Goal: Task Accomplishment & Management: Manage account settings

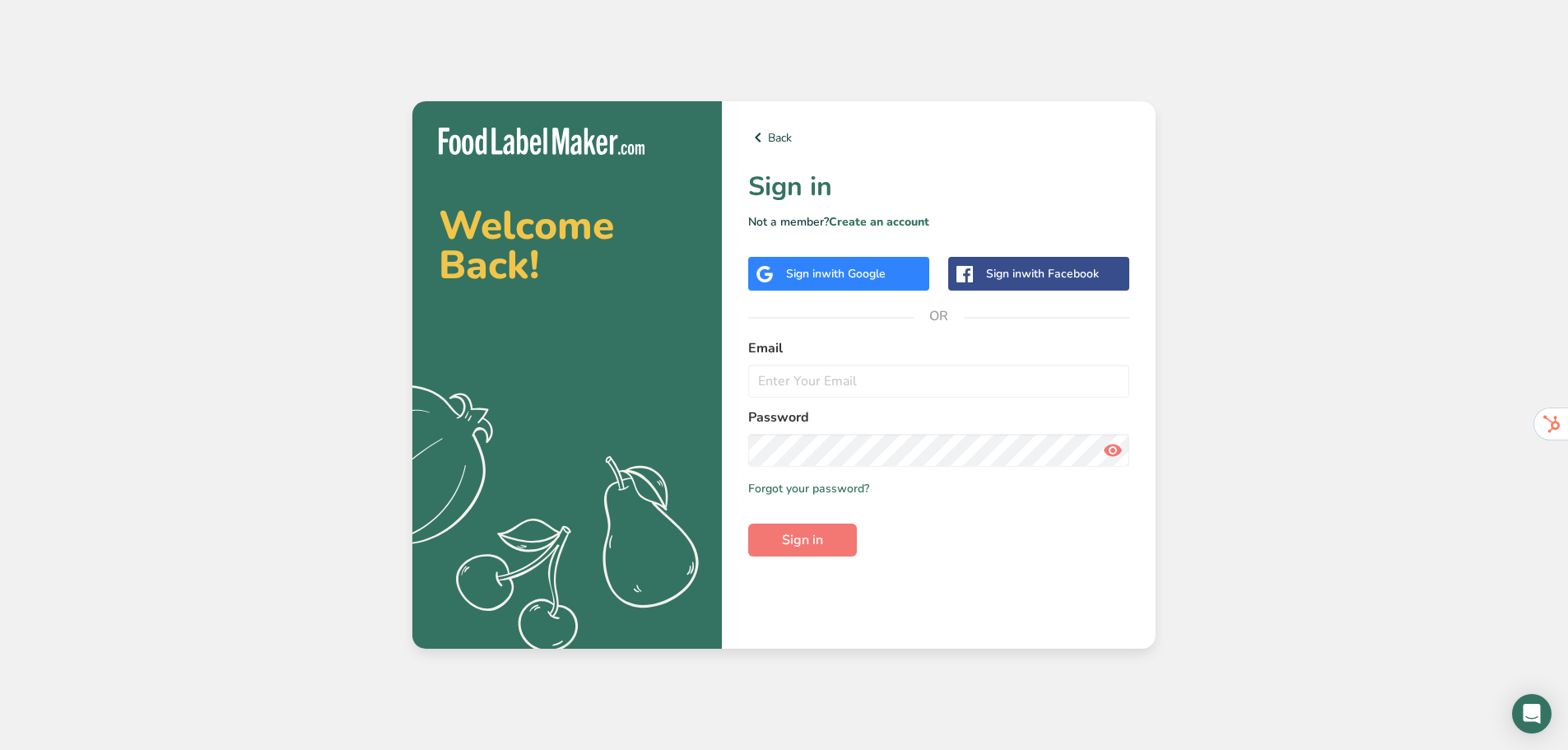
click at [849, 262] on div "Sign in with Google" at bounding box center [839, 274] width 181 height 34
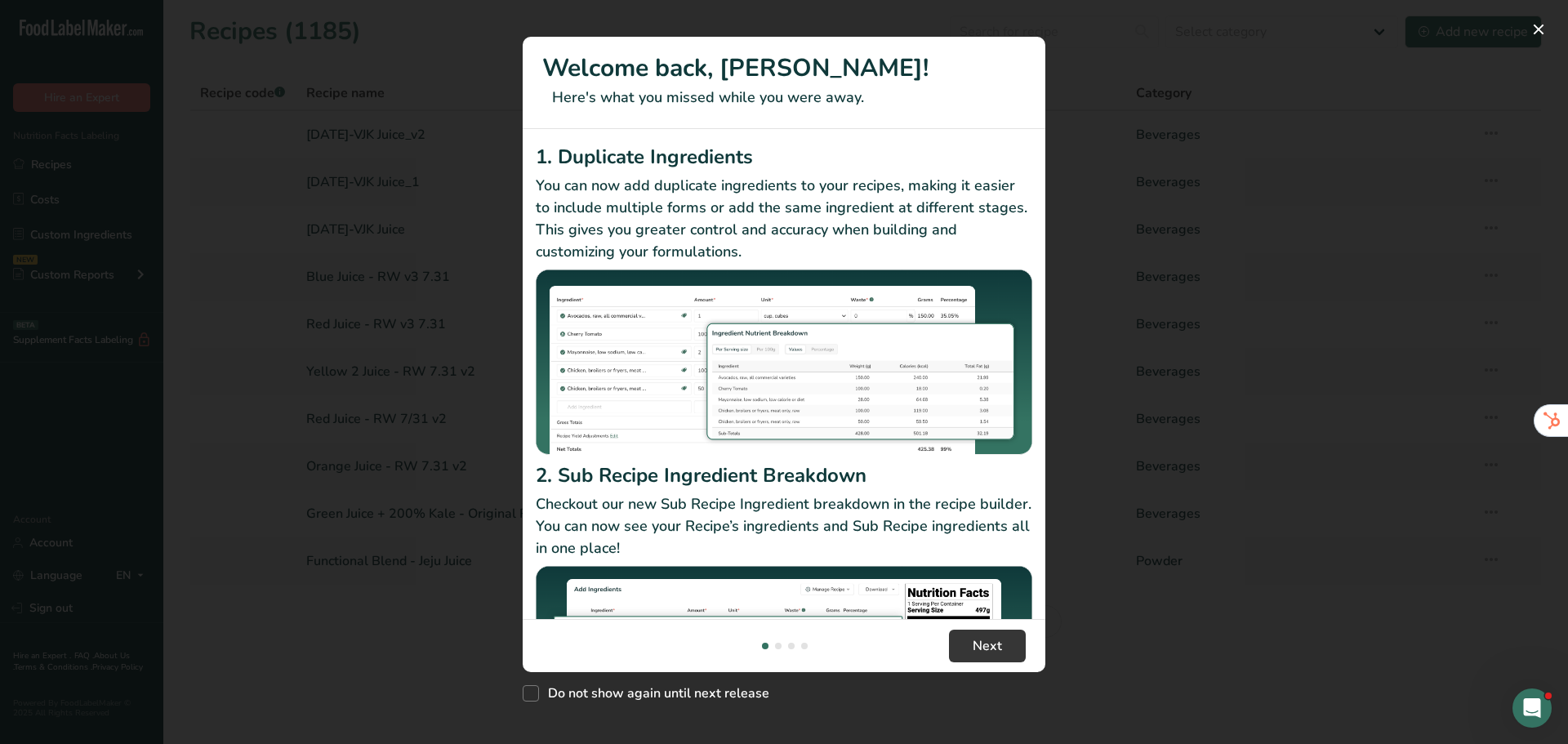
click at [612, 702] on div "Do not show again until next release" at bounding box center [784, 690] width 523 height 35
click at [685, 688] on span "Do not show again until next release" at bounding box center [653, 693] width 231 height 16
click at [533, 688] on input "Do not show again until next release" at bounding box center [527, 693] width 10 height 10
checkbox input "true"
click at [1001, 642] on span "Next" at bounding box center [987, 645] width 29 height 20
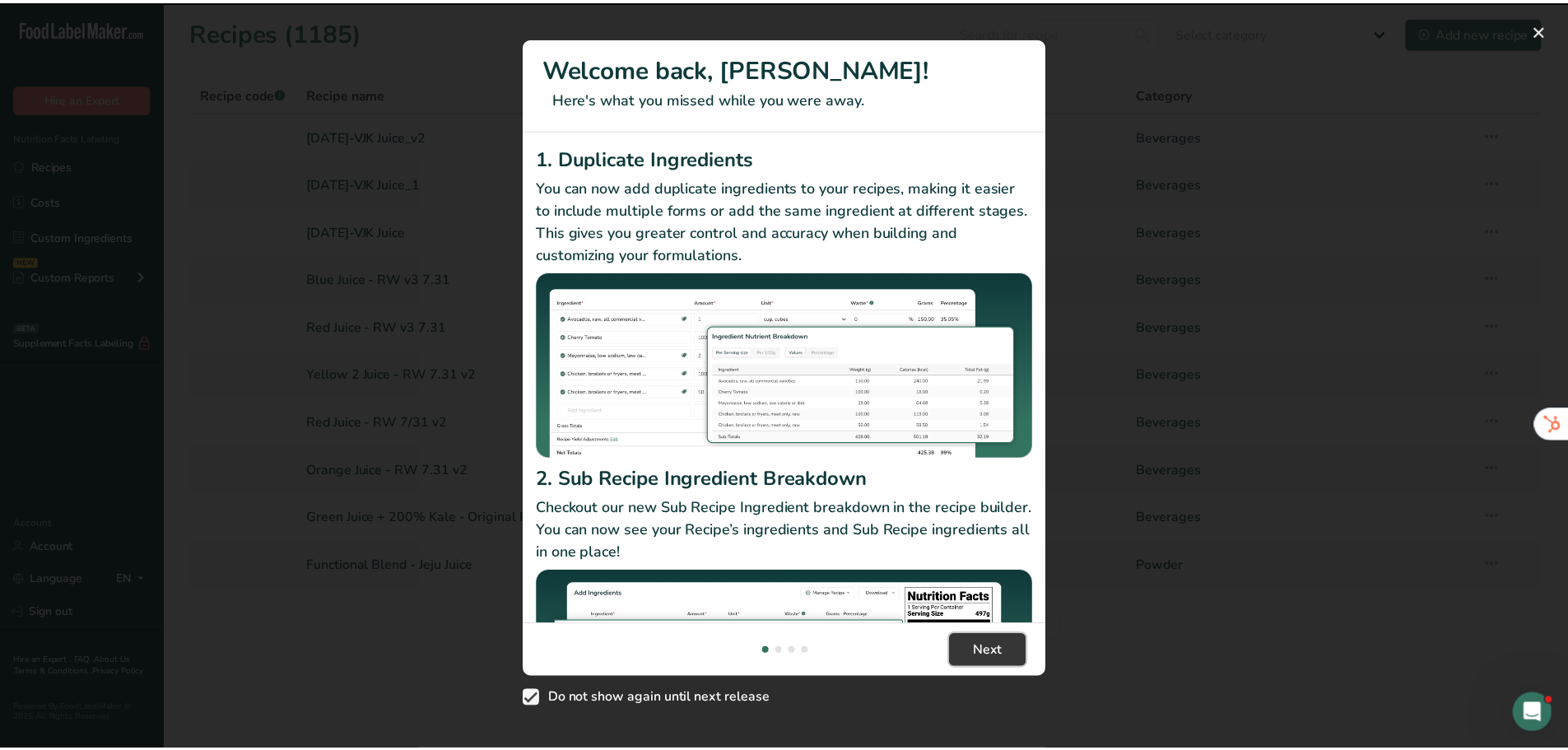
scroll to position [0, 527]
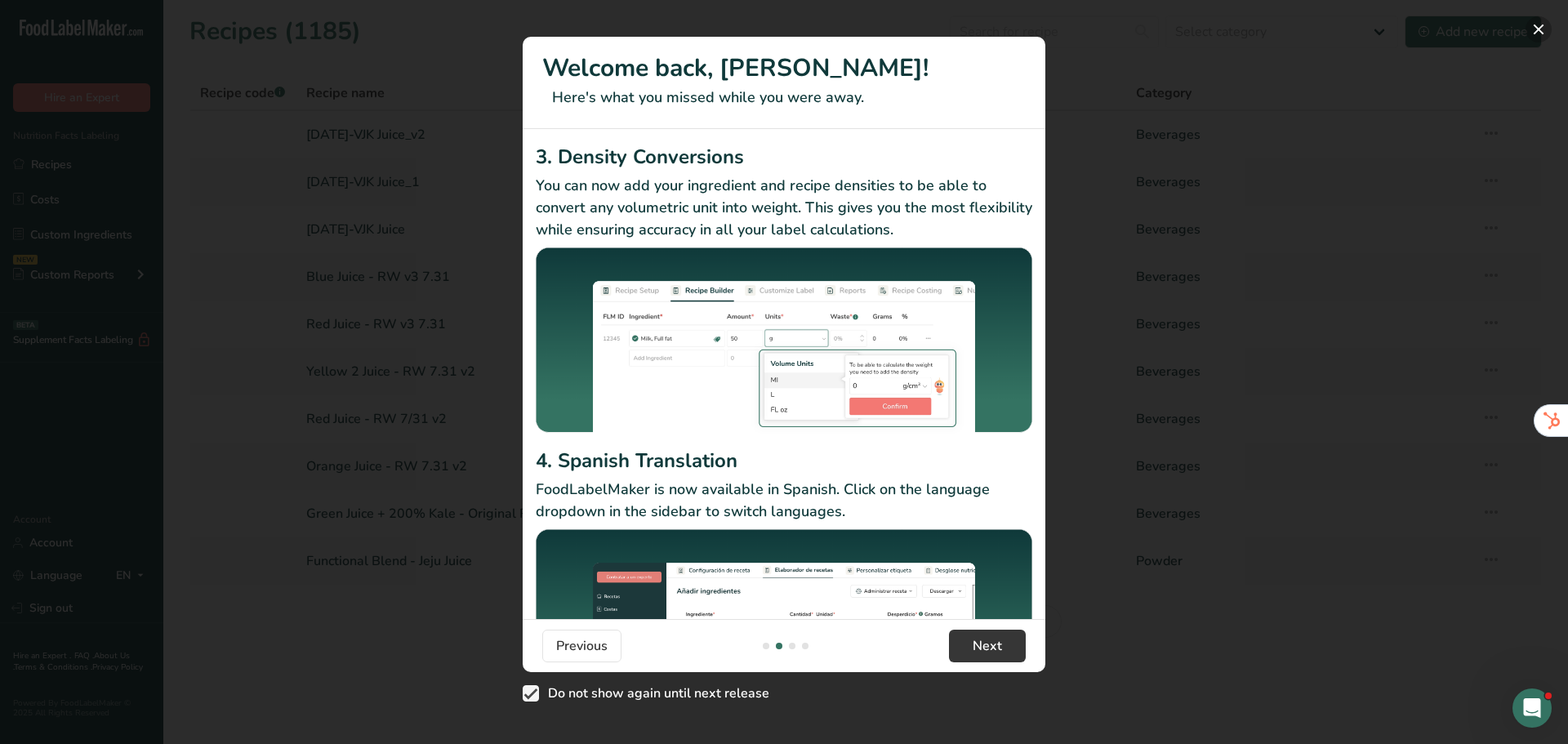
click at [1531, 30] on button "New Features" at bounding box center [1538, 29] width 26 height 26
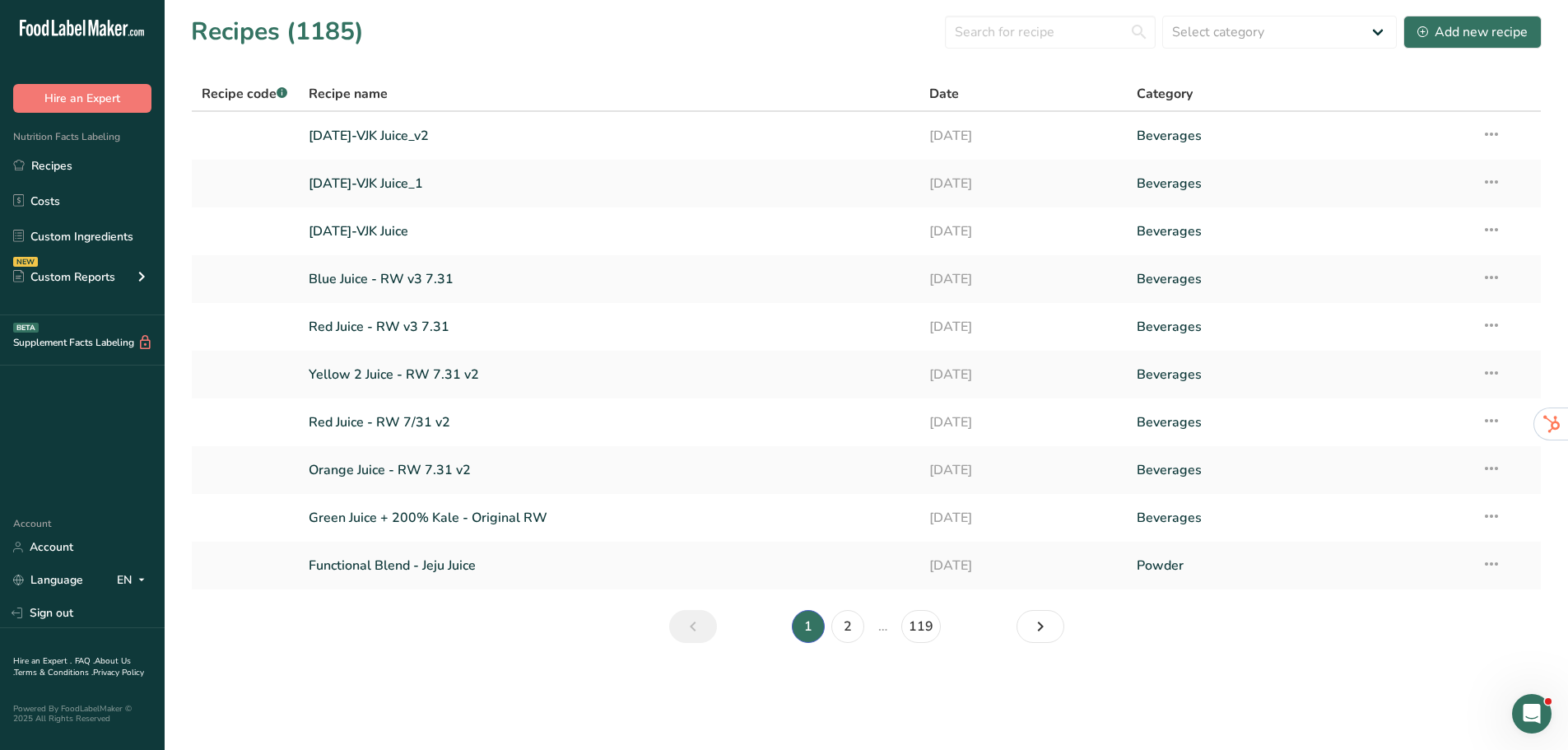
click at [488, 29] on div "Recipes (1185) Select category All Baked Goods Beverages Confectionery Cooked M…" at bounding box center [867, 31] width 1352 height 37
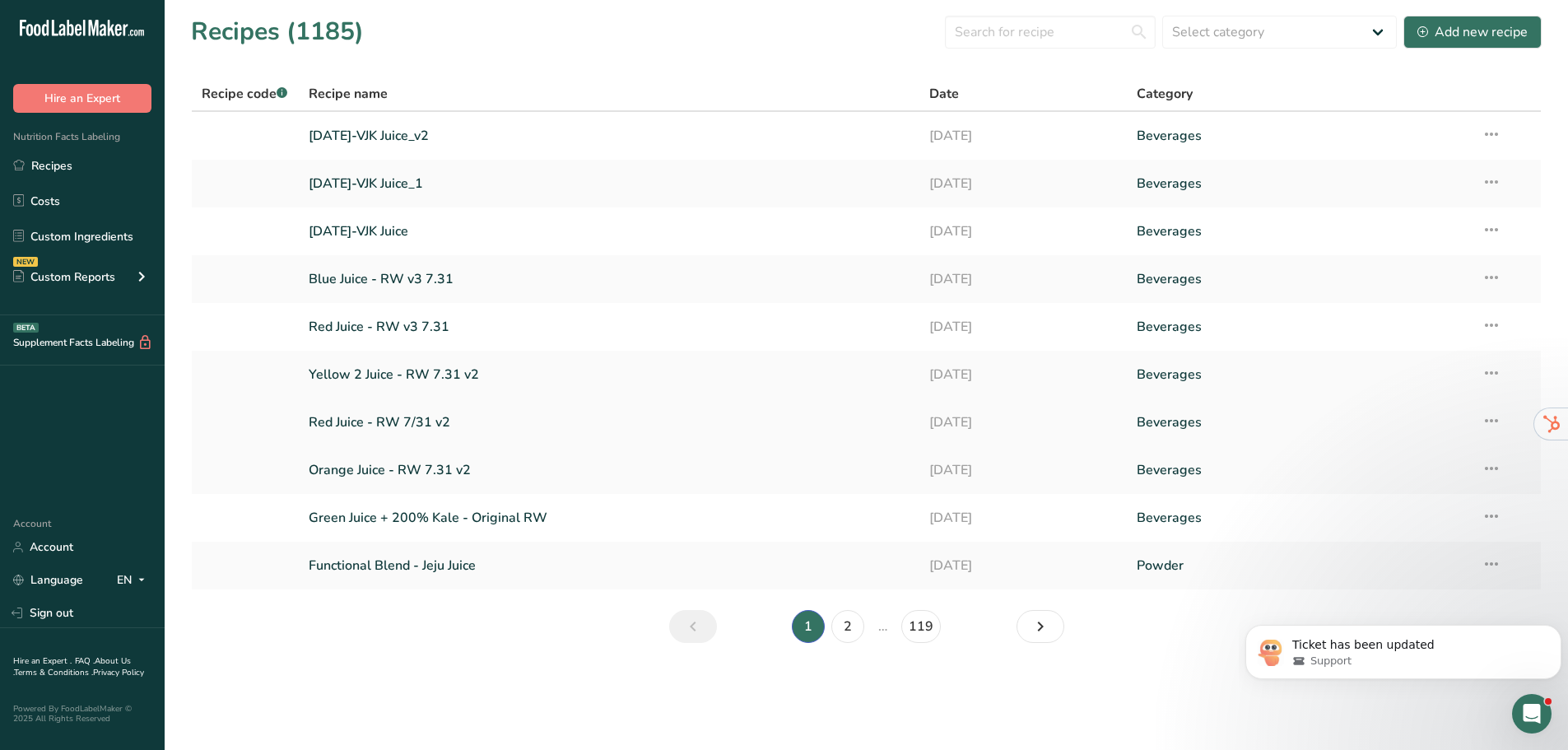
drag, startPoint x: 67, startPoint y: 541, endPoint x: 234, endPoint y: 407, distance: 214.1
click at [67, 541] on link "Account" at bounding box center [82, 547] width 165 height 29
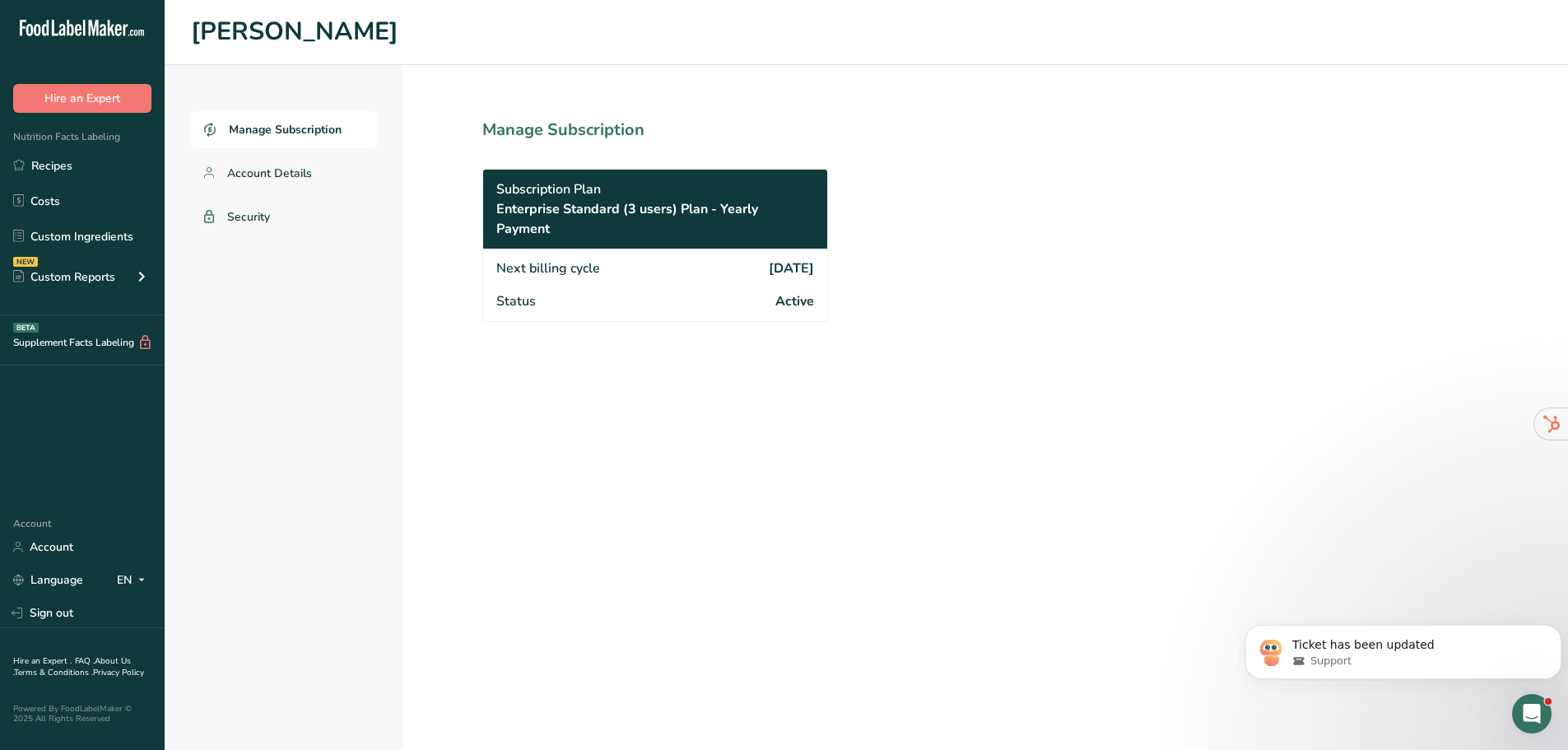
click at [212, 118] on link "Manage Subscription" at bounding box center [284, 129] width 186 height 37
click at [230, 151] on ul "Manage Subscription Account Details Security" at bounding box center [284, 173] width 186 height 124
click at [231, 161] on link "Account Details" at bounding box center [284, 172] width 186 height 37
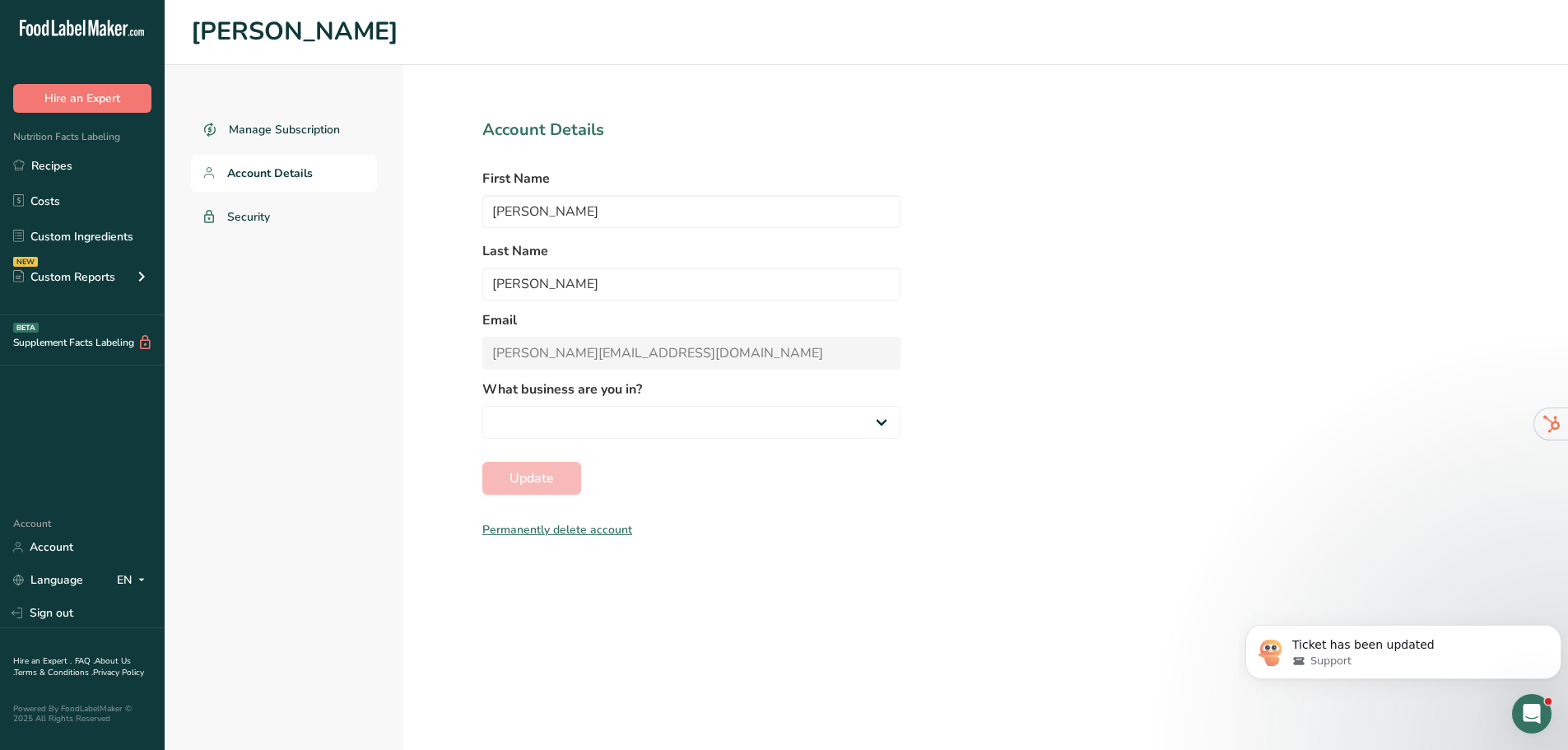
select select "8"
click at [240, 188] on link "Account Details" at bounding box center [284, 172] width 186 height 37
click at [244, 200] on link "Security" at bounding box center [284, 216] width 186 height 37
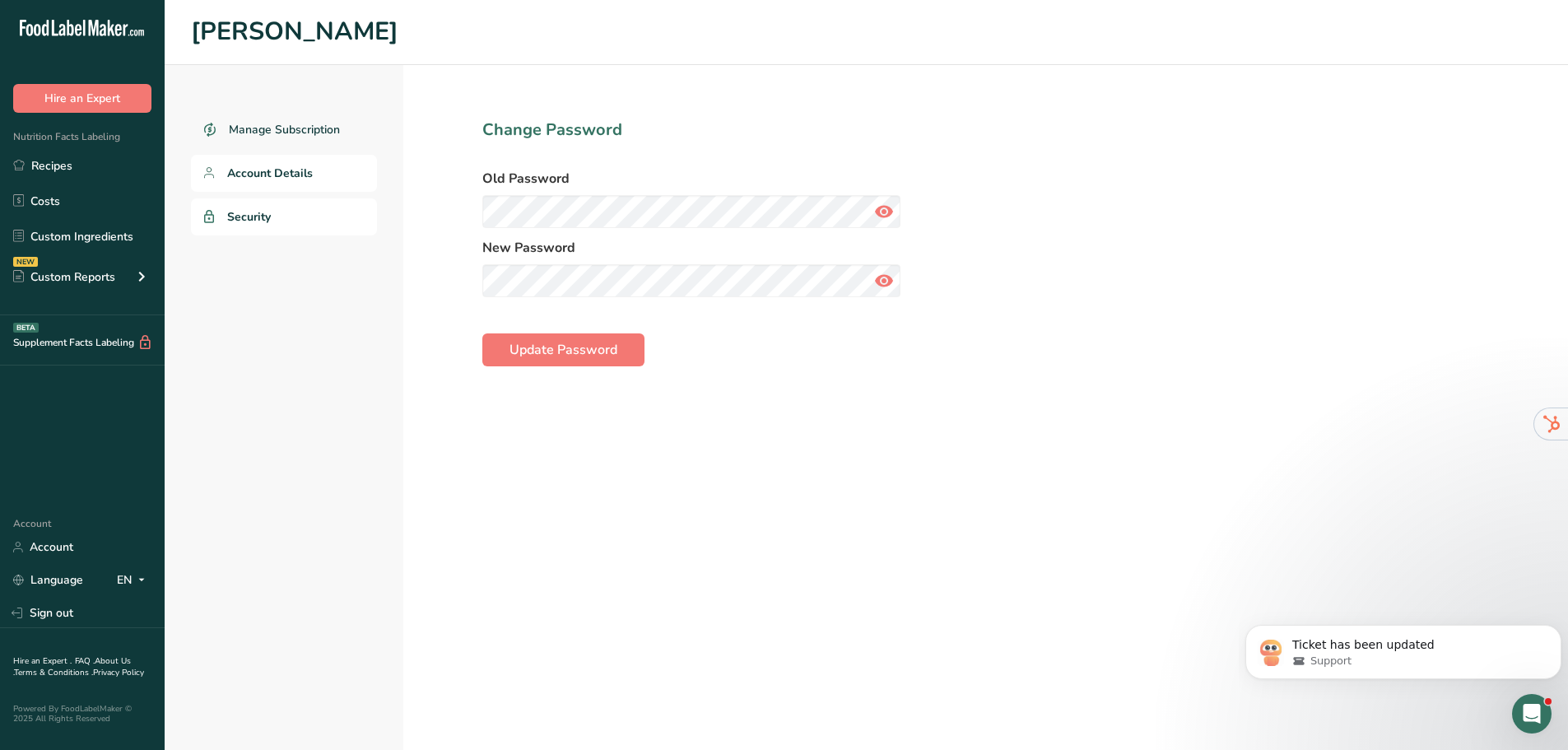
click at [275, 166] on span "Account Details" at bounding box center [269, 173] width 86 height 17
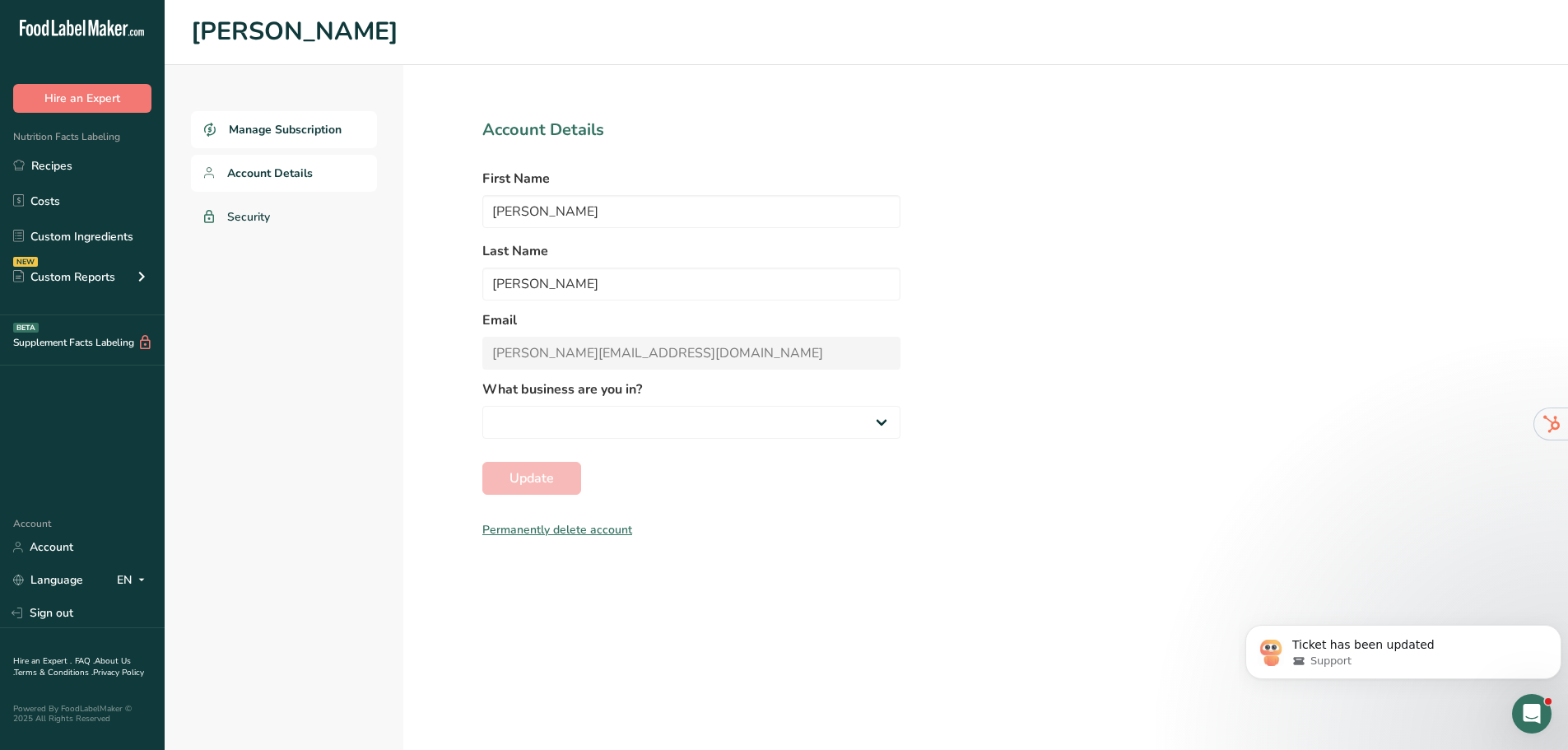
click at [275, 142] on link "Manage Subscription" at bounding box center [284, 129] width 186 height 37
select select "8"
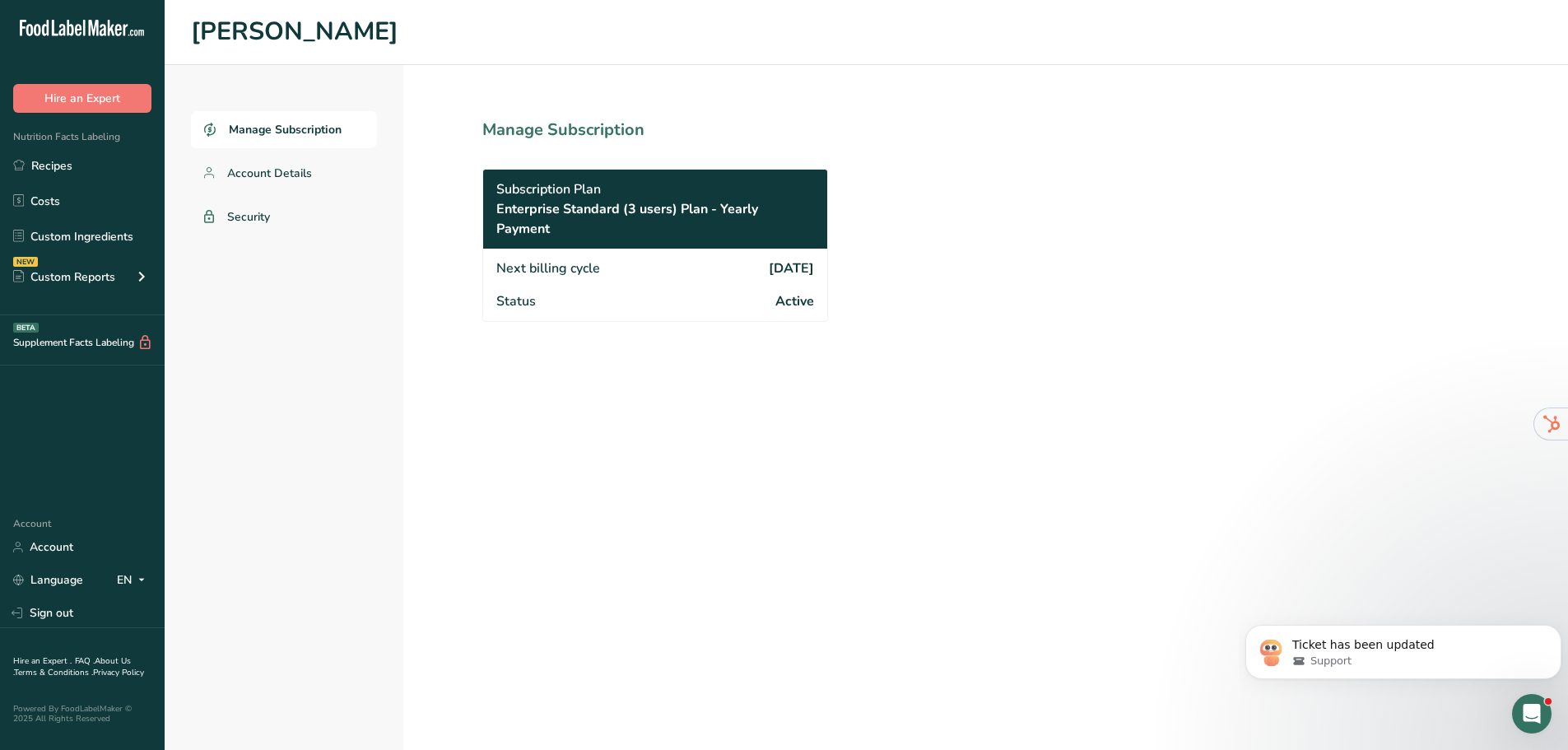
click at [501, 285] on div "Status Active" at bounding box center [655, 303] width 344 height 36
click at [108, 161] on link "Recipes" at bounding box center [82, 165] width 165 height 31
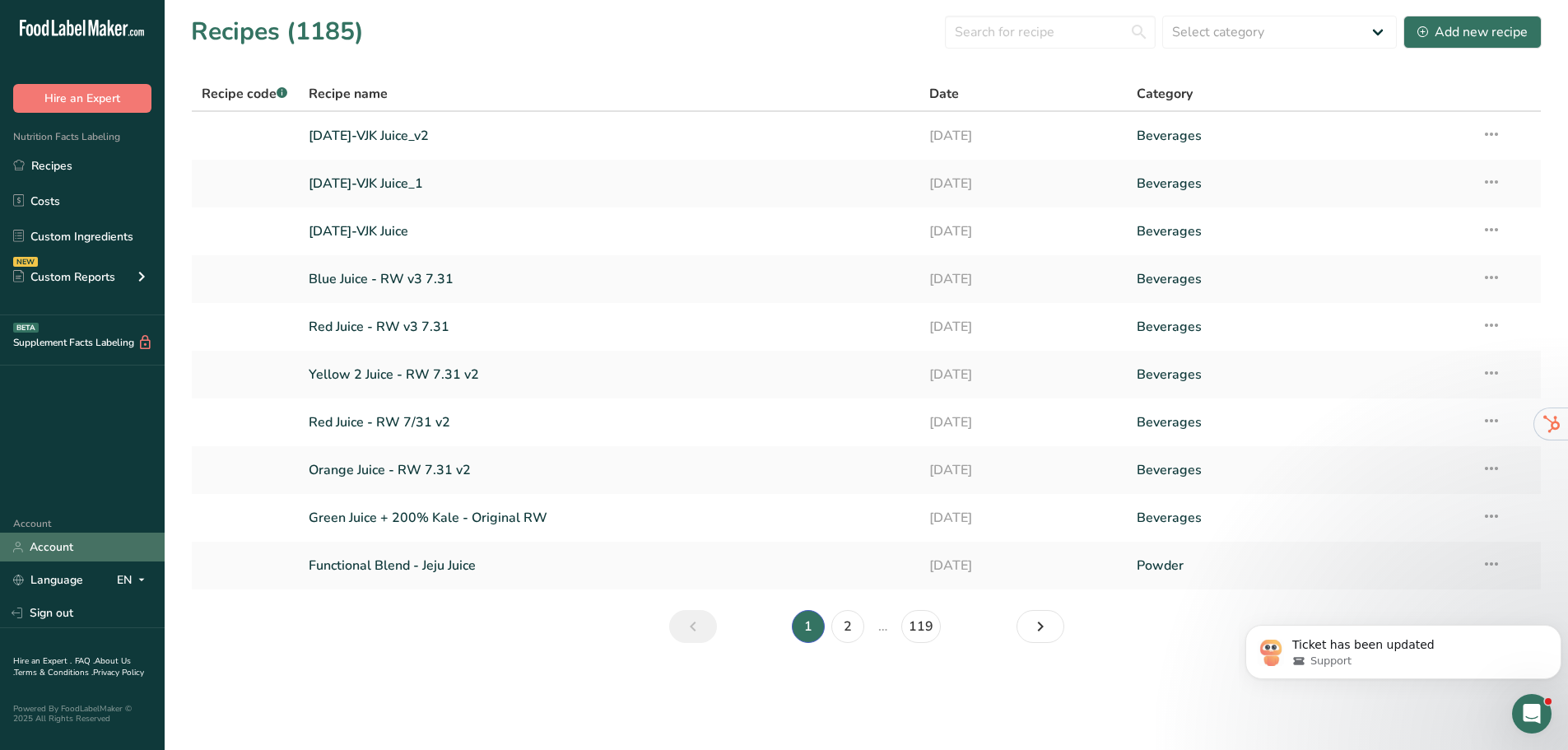
click at [88, 543] on link "Account" at bounding box center [82, 547] width 165 height 29
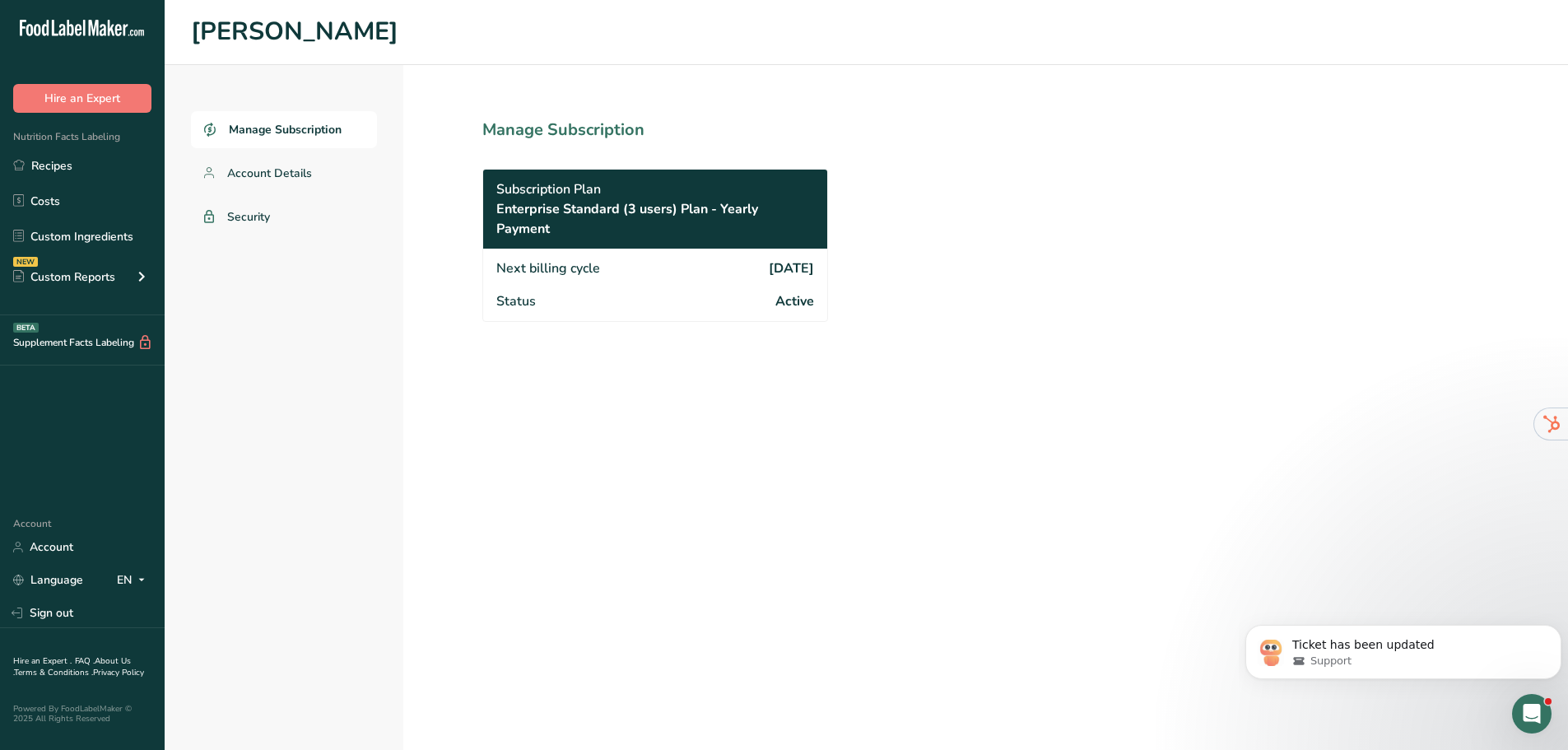
click at [600, 193] on span "Subscription Plan" at bounding box center [548, 189] width 104 height 20
click at [650, 209] on span "Enterprise Standard (3 users) Plan - Yearly Payment" at bounding box center [655, 219] width 318 height 40
click at [732, 209] on span "Enterprise Standard (3 users) Plan - Yearly Payment" at bounding box center [655, 219] width 318 height 40
click at [515, 266] on span "Next billing cycle" at bounding box center [548, 268] width 104 height 20
click at [520, 299] on span "Status" at bounding box center [516, 301] width 40 height 20
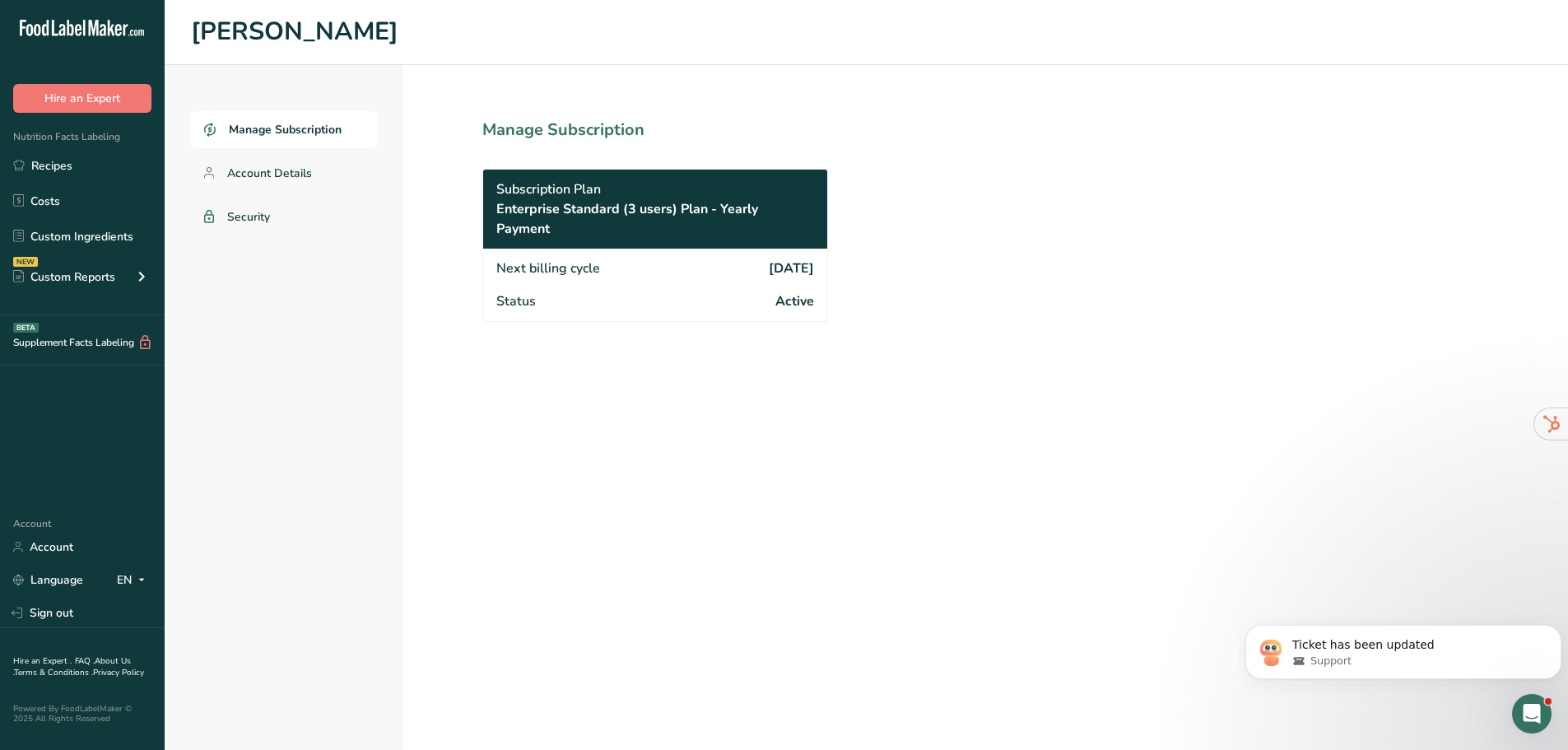
click at [792, 299] on span "Active" at bounding box center [794, 301] width 39 height 20
click at [264, 160] on link "Account Details" at bounding box center [284, 172] width 186 height 37
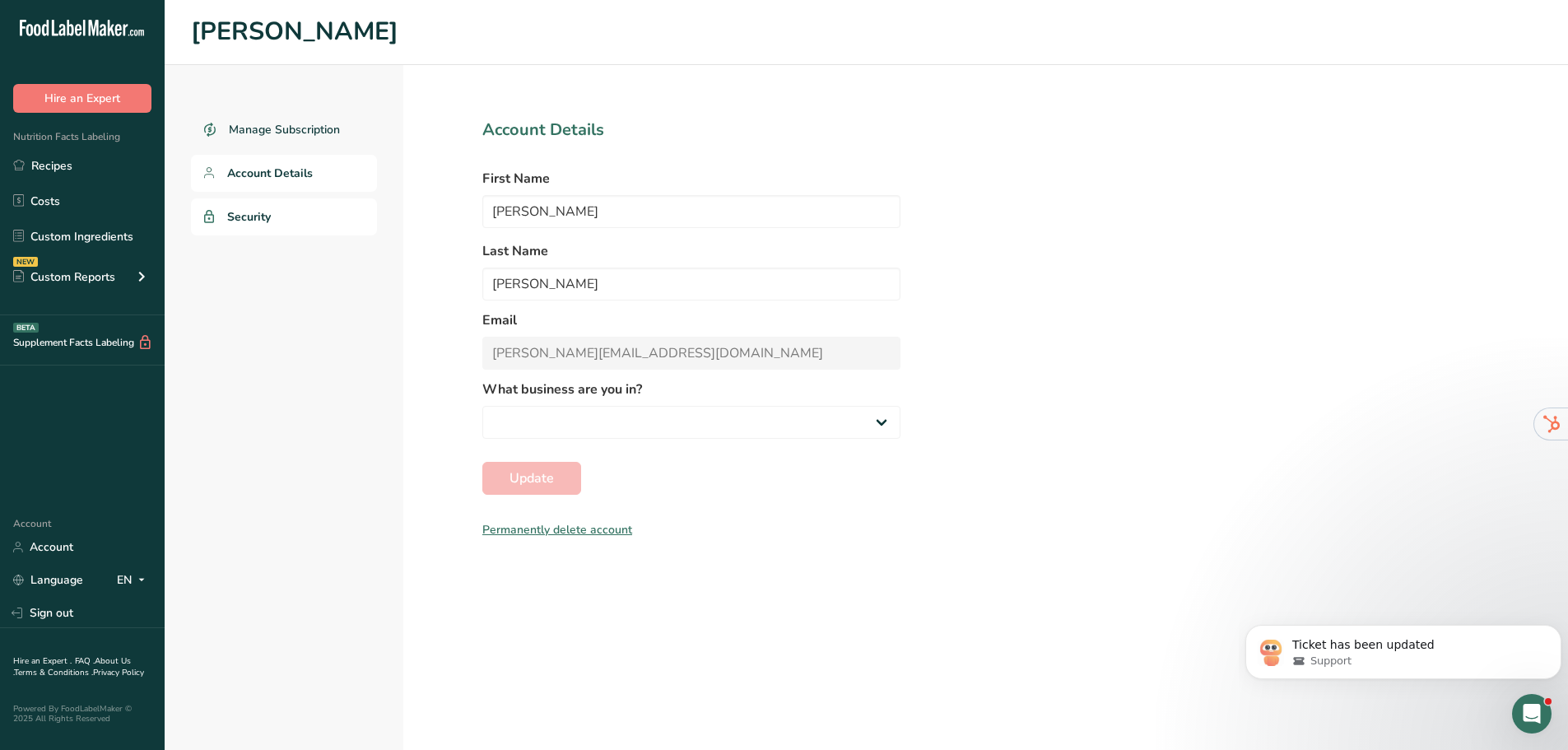
select select "8"
click at [280, 211] on link "Security" at bounding box center [284, 216] width 186 height 37
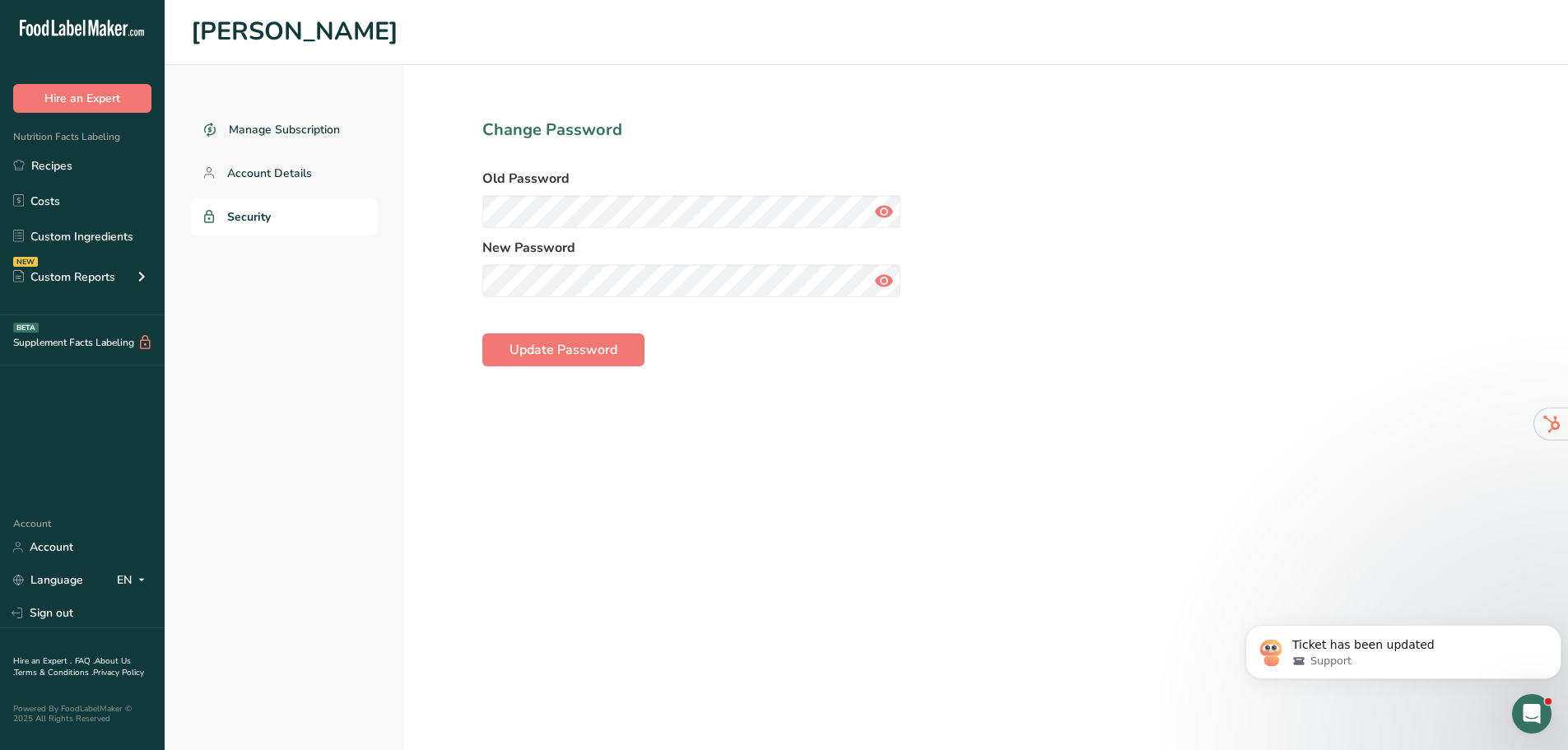
click at [1058, 272] on div "Manage Subscription Account Details Security Change Password Old Password New P…" at bounding box center [867, 407] width 1404 height 685
click at [1018, 379] on div "Manage Subscription Account Details Security Change Password Old Password New P…" at bounding box center [867, 407] width 1404 height 685
click at [1088, 321] on div "Manage Subscription Account Details Security Change Password Old Password New P…" at bounding box center [867, 407] width 1404 height 685
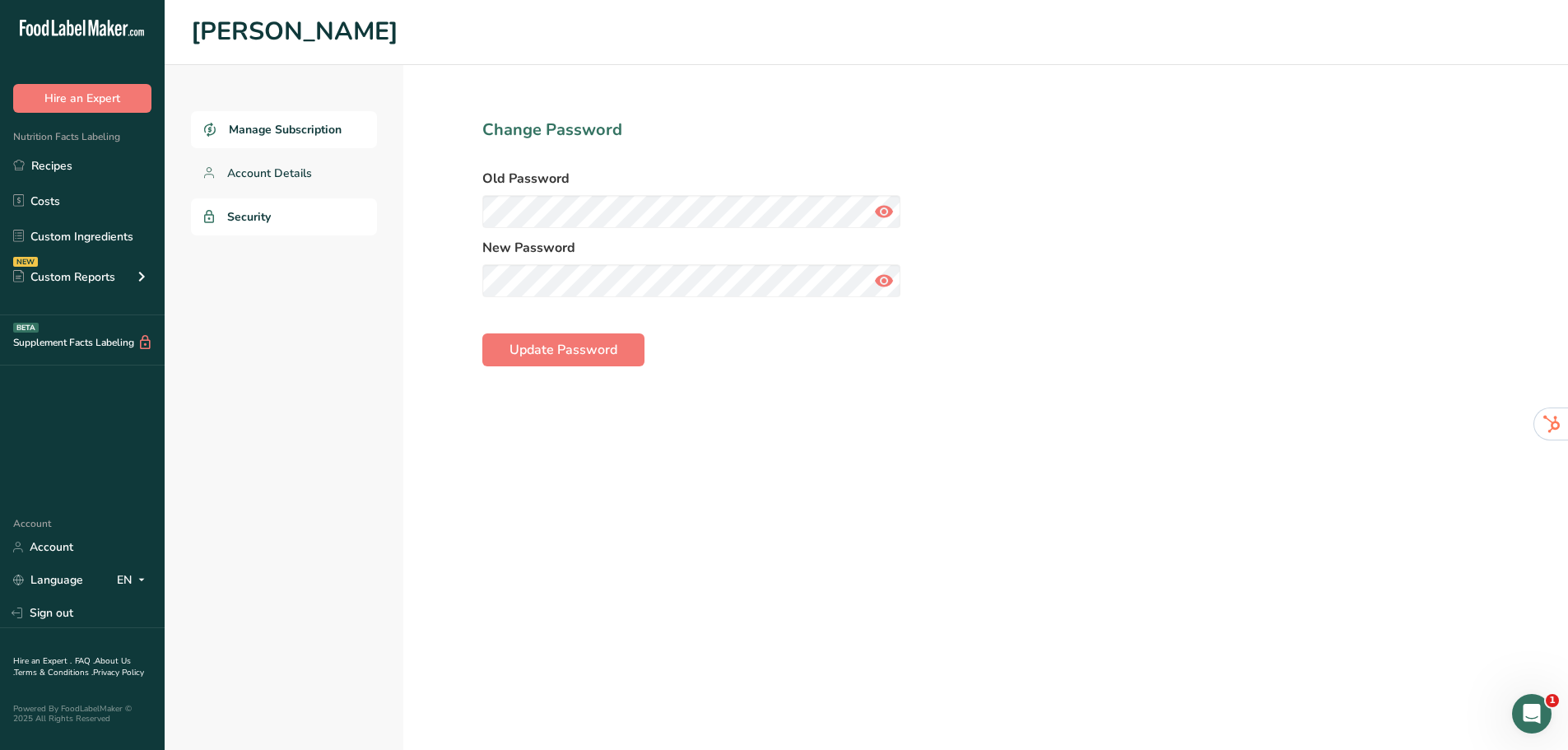
click at [331, 121] on span "Manage Subscription" at bounding box center [285, 130] width 113 height 17
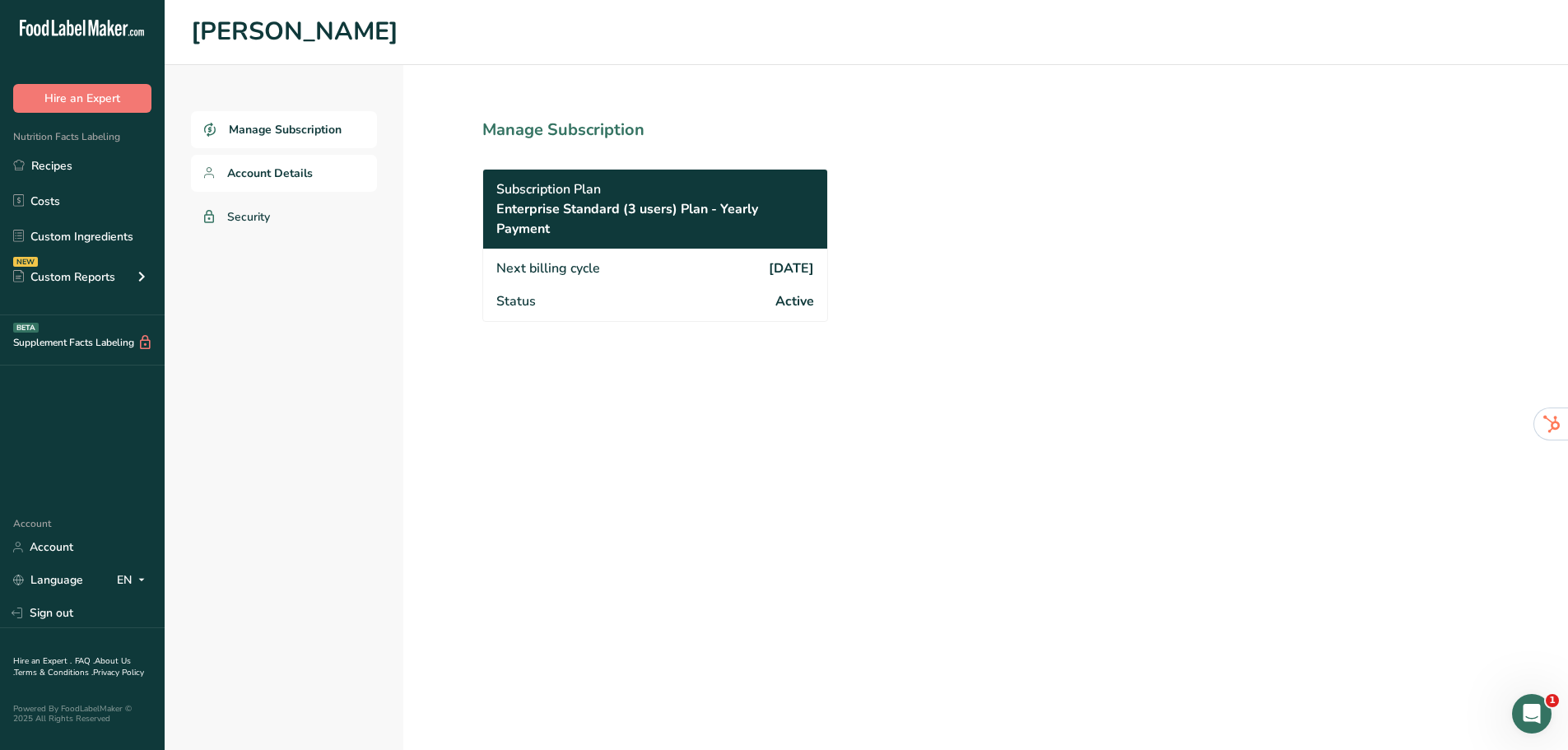
click at [315, 167] on link "Account Details" at bounding box center [284, 172] width 186 height 37
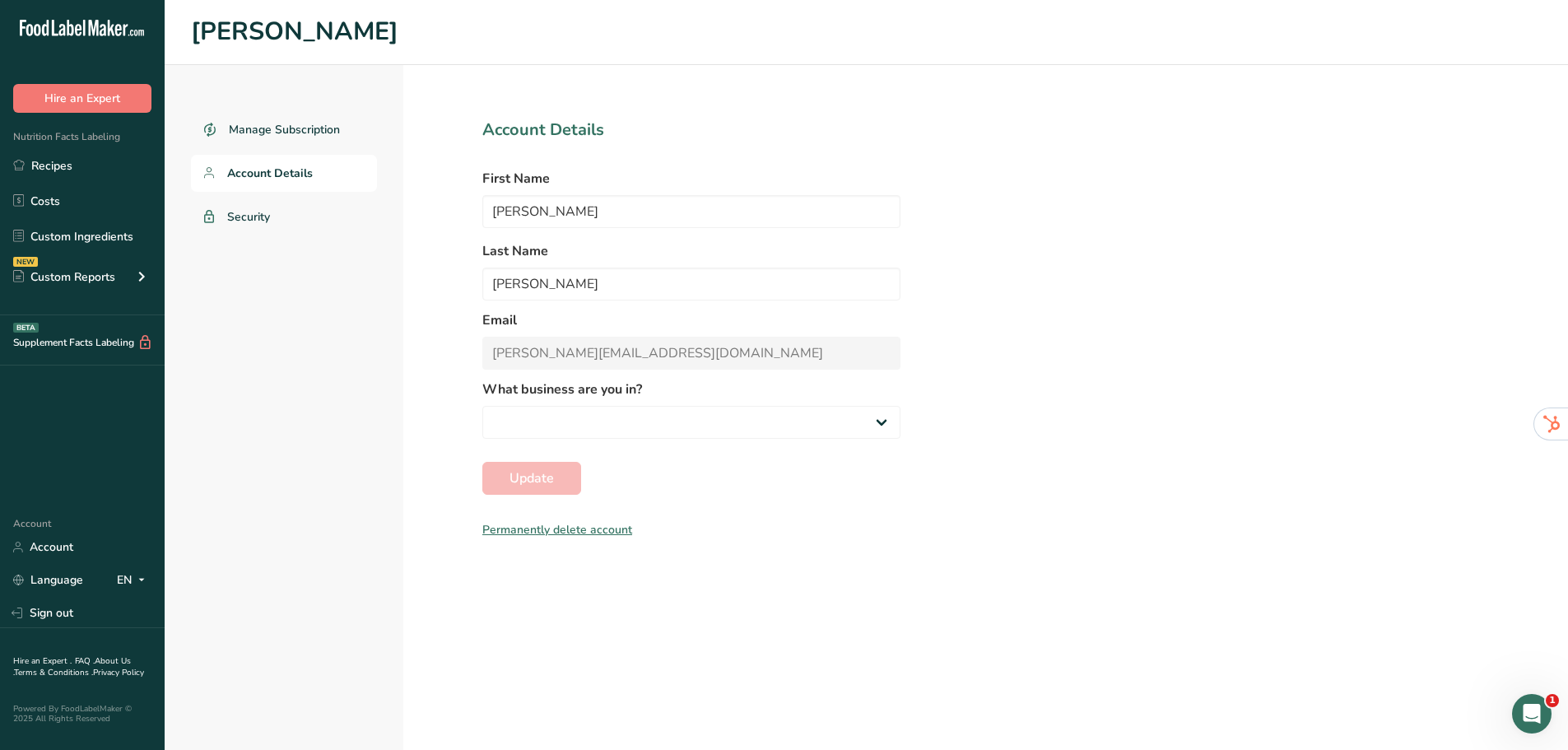
select select "8"
